Goal: Task Accomplishment & Management: Manage account settings

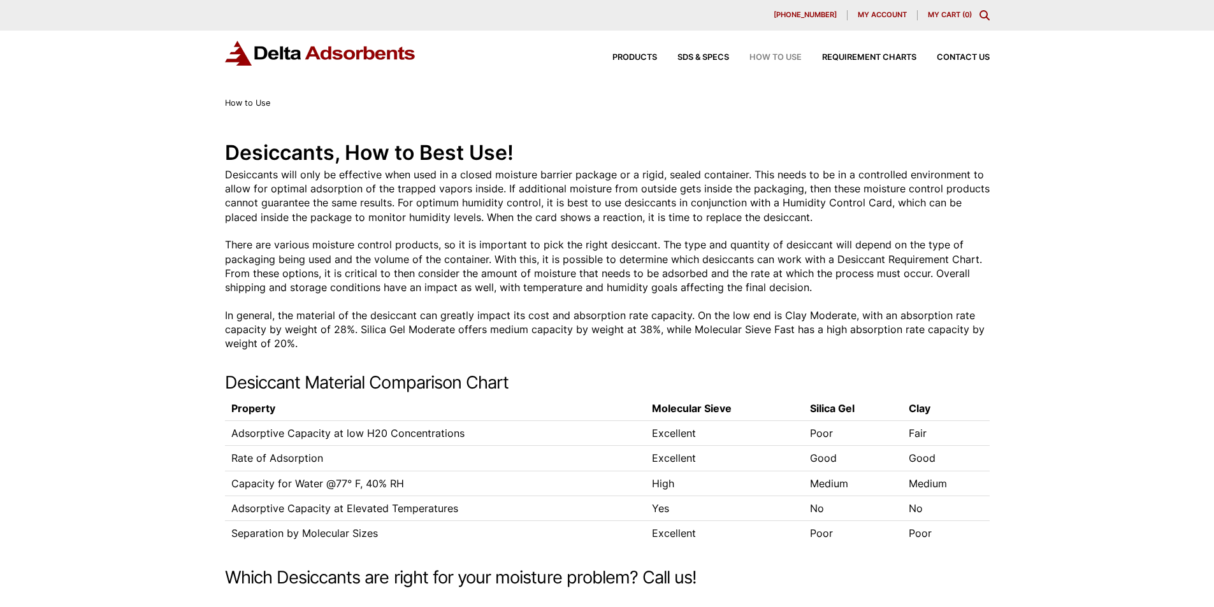
click at [859, 11] on span "My account" at bounding box center [882, 14] width 49 height 7
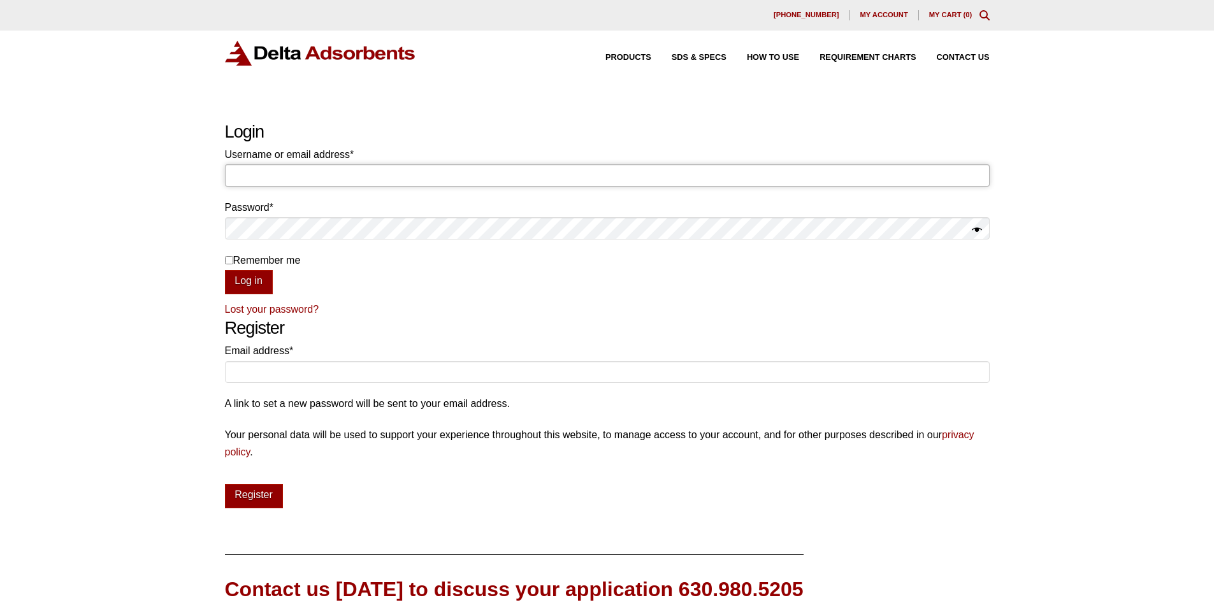
click at [326, 186] on input "Username or email address * Required" at bounding box center [607, 175] width 765 height 22
type input "Erica_Huel@gmail.com"
click at [227, 265] on input "Remember me" at bounding box center [229, 260] width 8 height 8
checkbox input "true"
click at [387, 186] on input "Erica_Huel@gmail.com" at bounding box center [607, 175] width 765 height 22
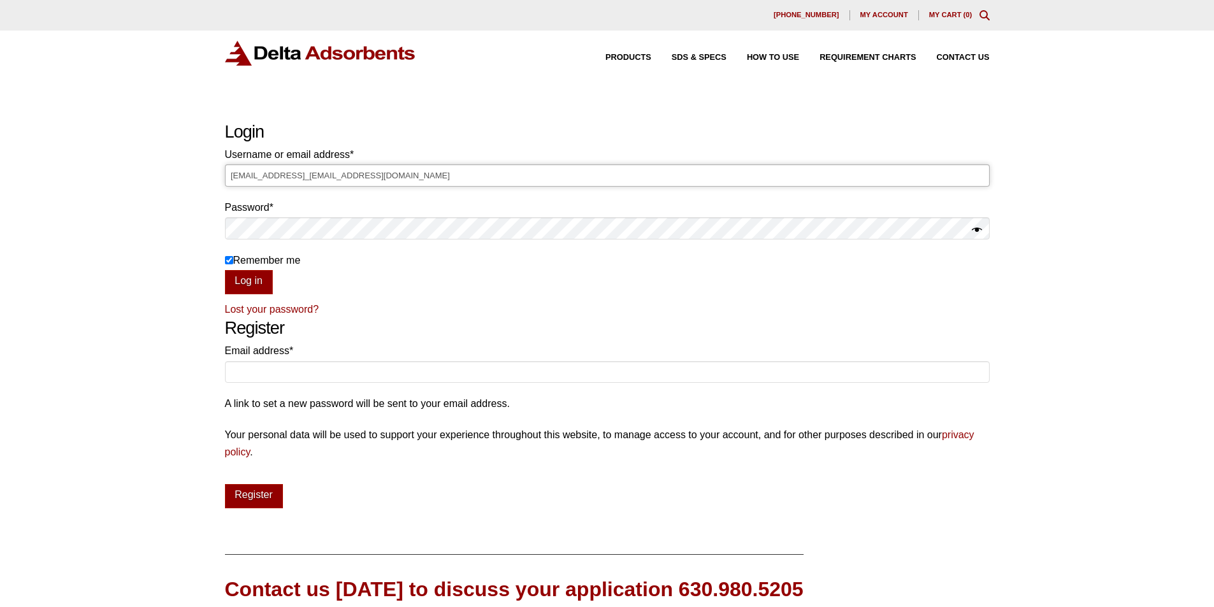
type input "[EMAIL_ADDRESS]_[EMAIL_ADDRESS][DOMAIN_NAME]"
click at [227, 265] on input "Remember me" at bounding box center [229, 260] width 8 height 8
checkbox input "false"
click at [234, 294] on button "Log in" at bounding box center [249, 282] width 48 height 24
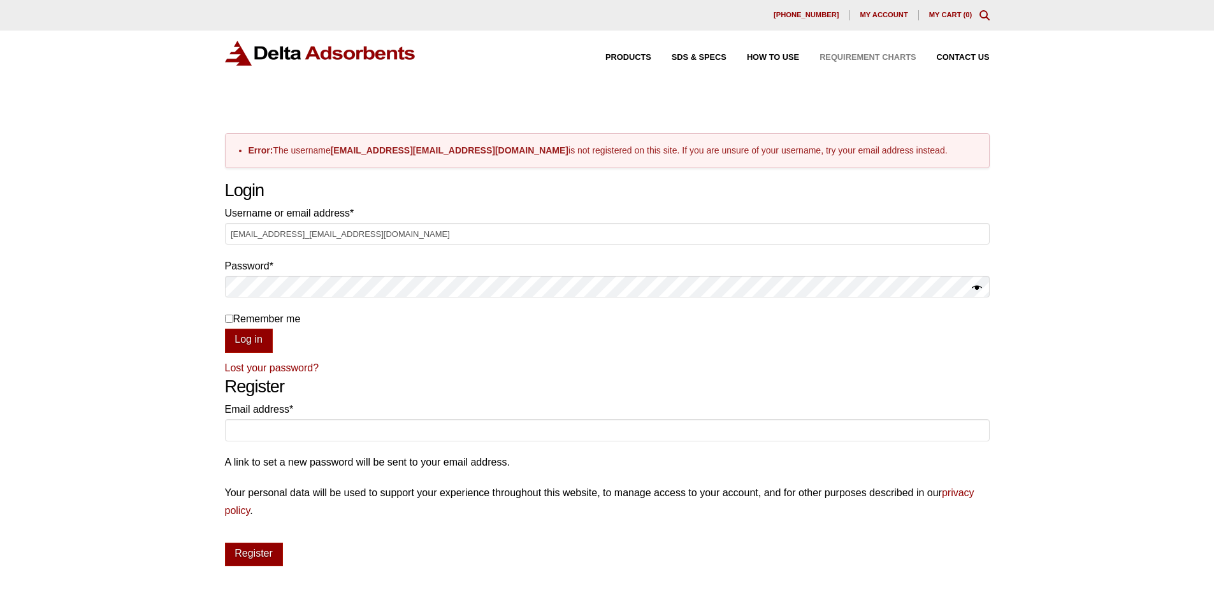
click at [822, 62] on span "Requirement Charts" at bounding box center [868, 58] width 96 height 8
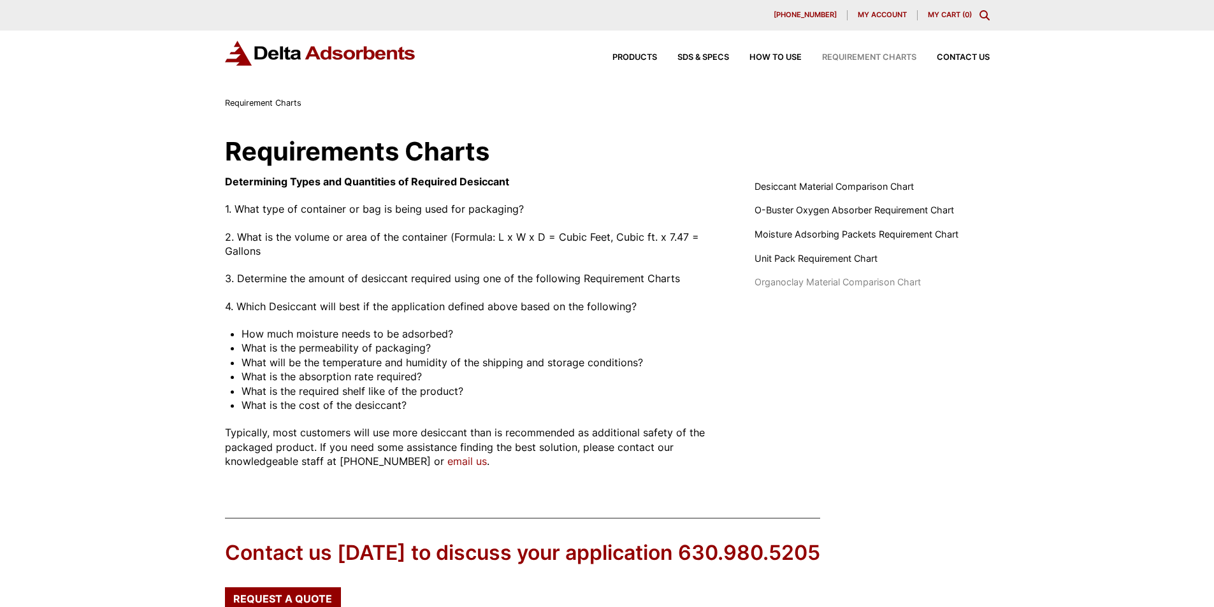
click at [777, 289] on span "Organoclay Material Comparison Chart" at bounding box center [838, 282] width 166 height 14
